Goal: Transaction & Acquisition: Obtain resource

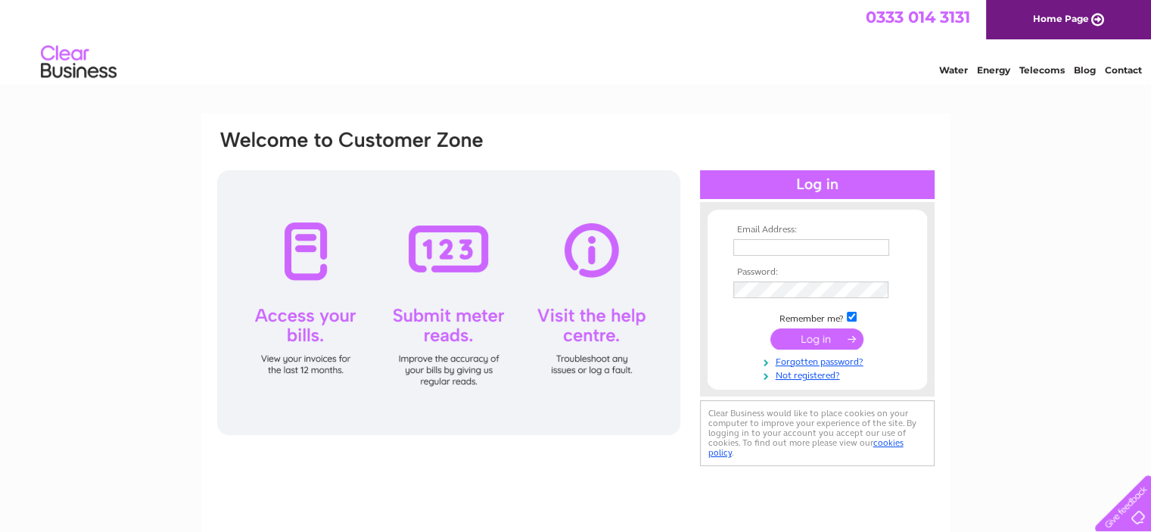
type input "bdcfuels@gmail.com"
click at [826, 343] on input "submit" at bounding box center [816, 338] width 93 height 21
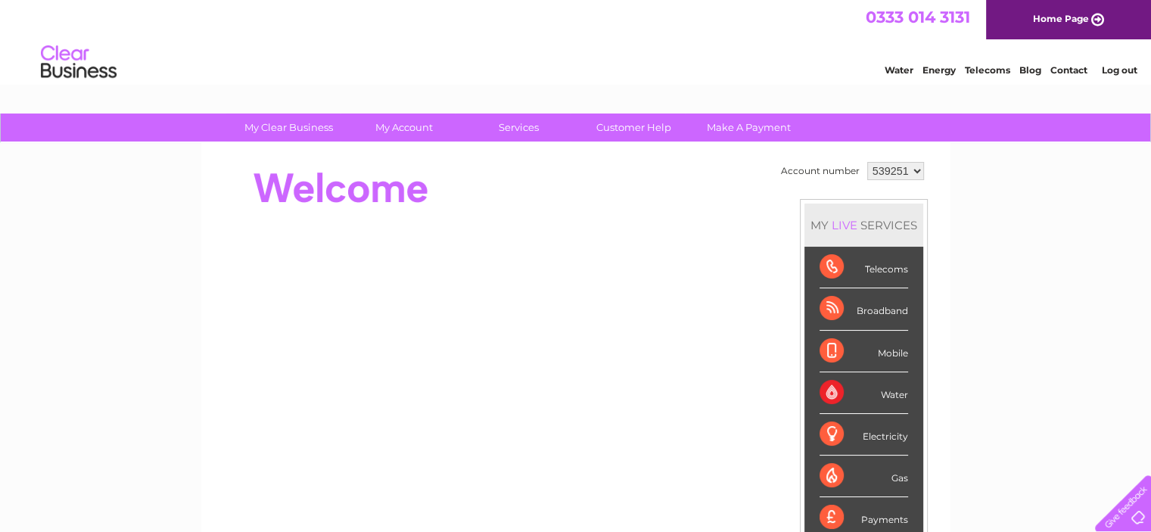
click at [914, 166] on select "539251 944787" at bounding box center [895, 171] width 57 height 18
select select "944787"
click at [867, 162] on select "539251 944787" at bounding box center [895, 171] width 57 height 18
click at [385, 138] on link "My Account" at bounding box center [403, 127] width 125 height 28
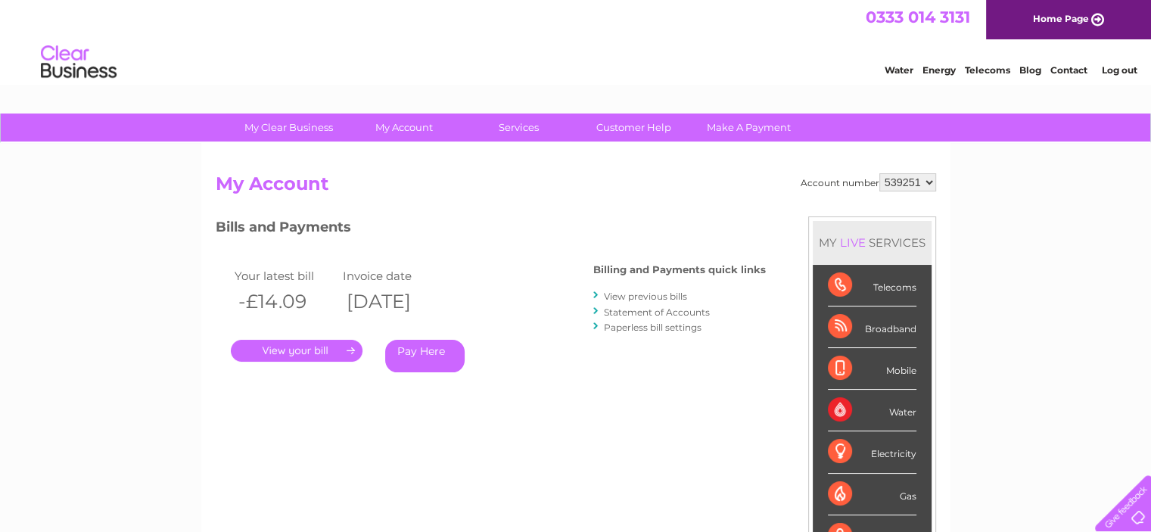
click at [932, 180] on select "539251 944787" at bounding box center [907, 182] width 57 height 18
select select "944787"
click at [879, 173] on select "539251 944787" at bounding box center [907, 182] width 57 height 18
click at [300, 350] on link "." at bounding box center [297, 351] width 132 height 22
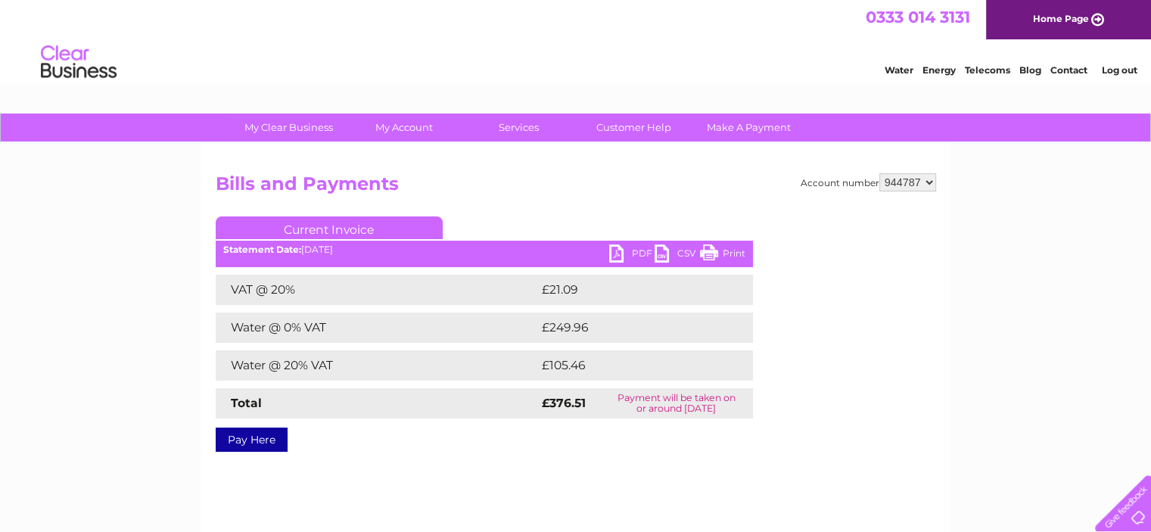
click at [620, 250] on link "PDF" at bounding box center [631, 255] width 45 height 22
